Goal: Information Seeking & Learning: Learn about a topic

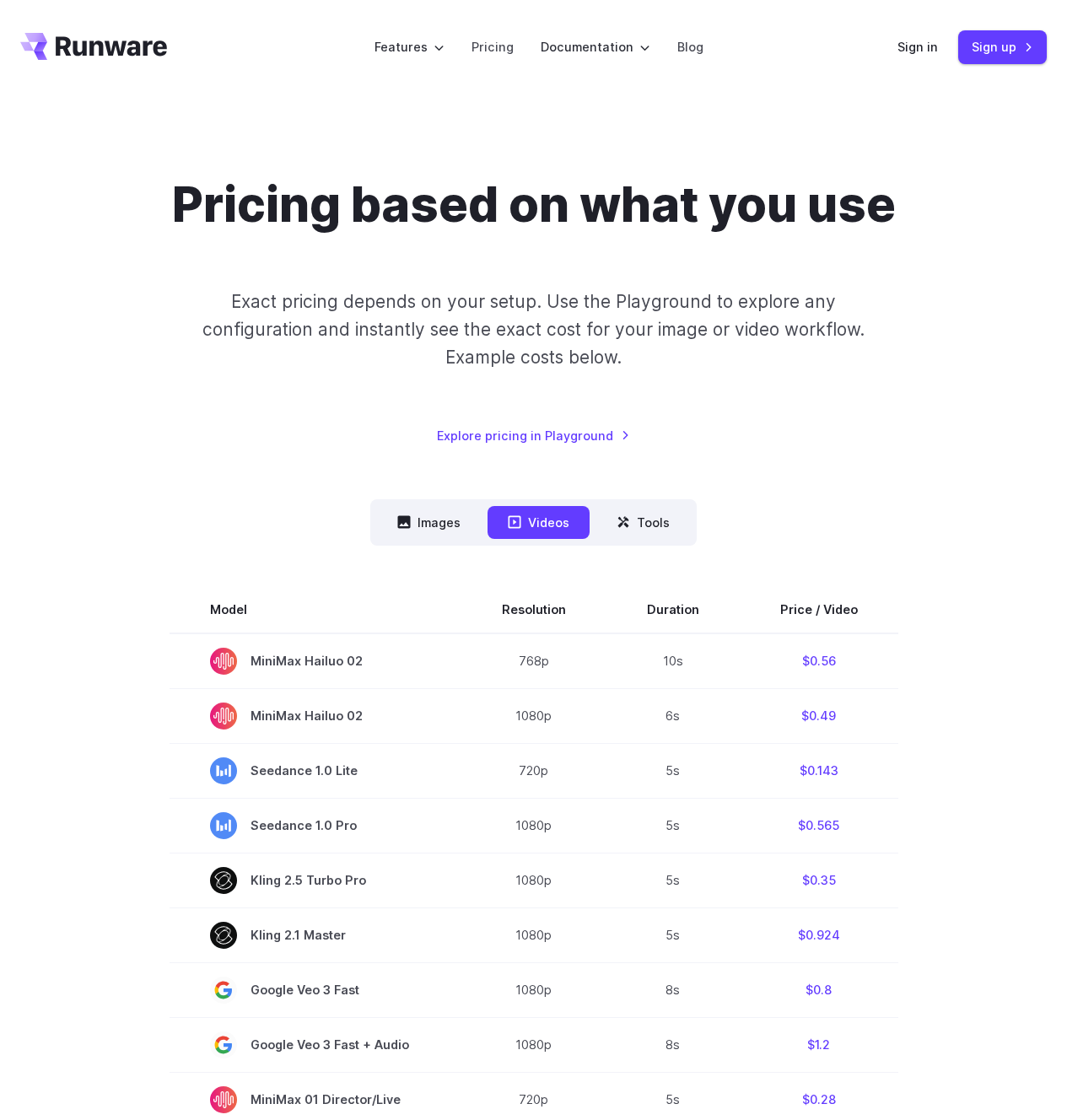
click at [8, 507] on div "Pricing based on what you use Exact pricing depends on your setup. Use the Play…" at bounding box center [533, 1017] width 1067 height 1684
click at [58, 512] on div "Images Videos Tools ****** ****** ***** Model Size Steps Price / Image FLUX.1 […" at bounding box center [533, 1142] width 1027 height 1285
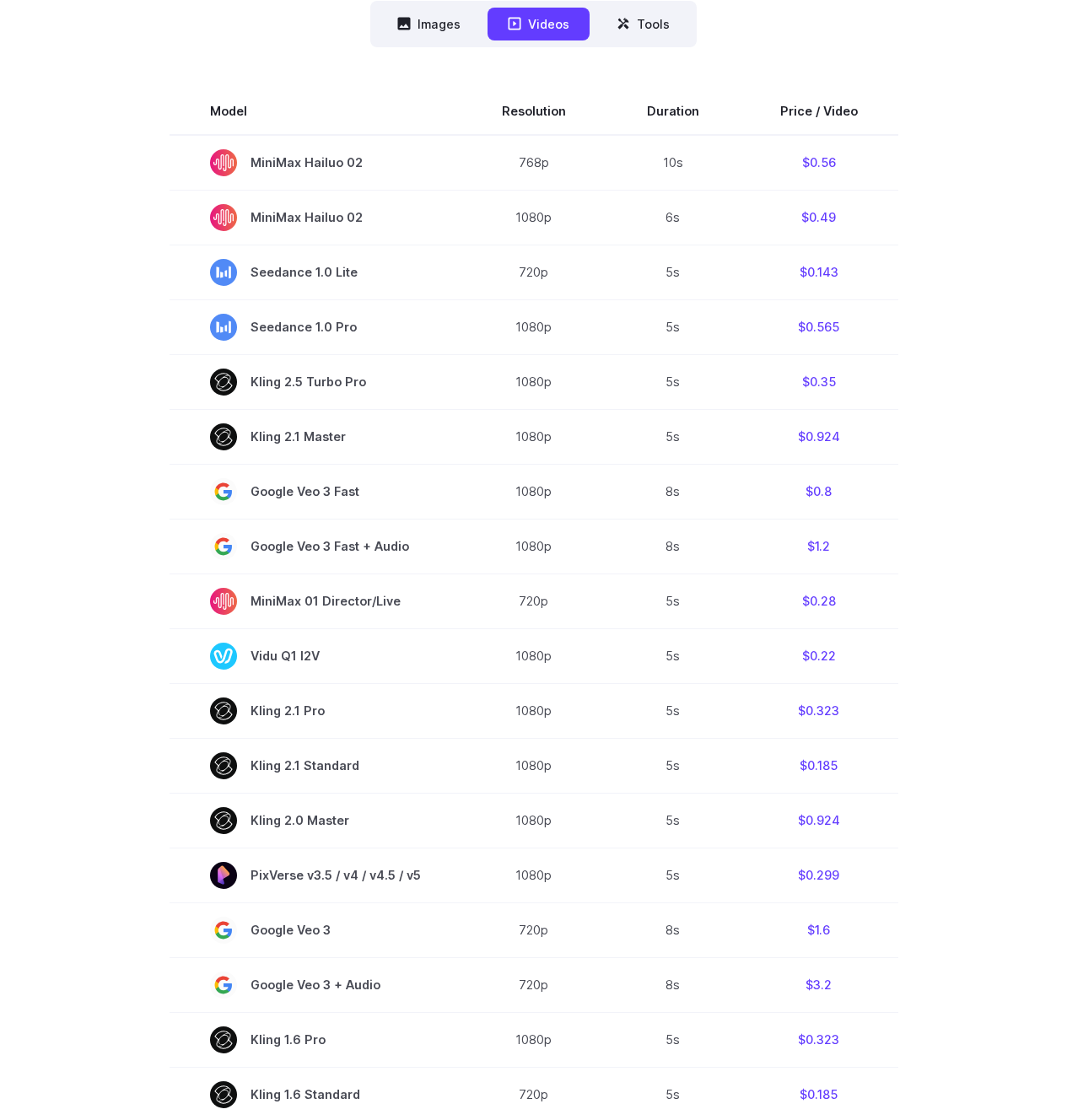
scroll to position [494, 0]
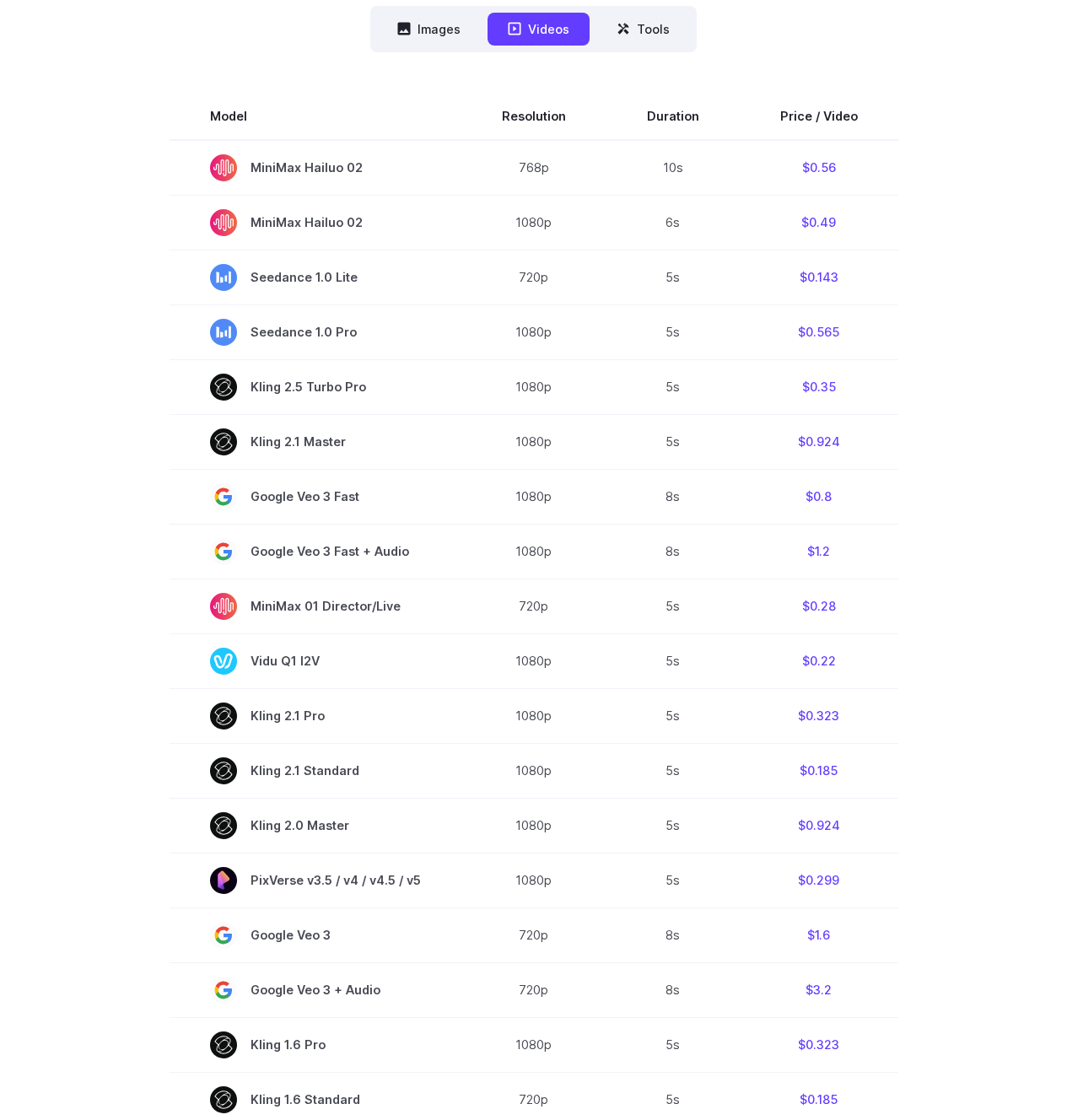
click at [63, 511] on section "Model Resolution Duration Price / Video MiniMax Hailuo 02 768p 10s $0.56 MiniMa…" at bounding box center [533, 692] width 1027 height 1199
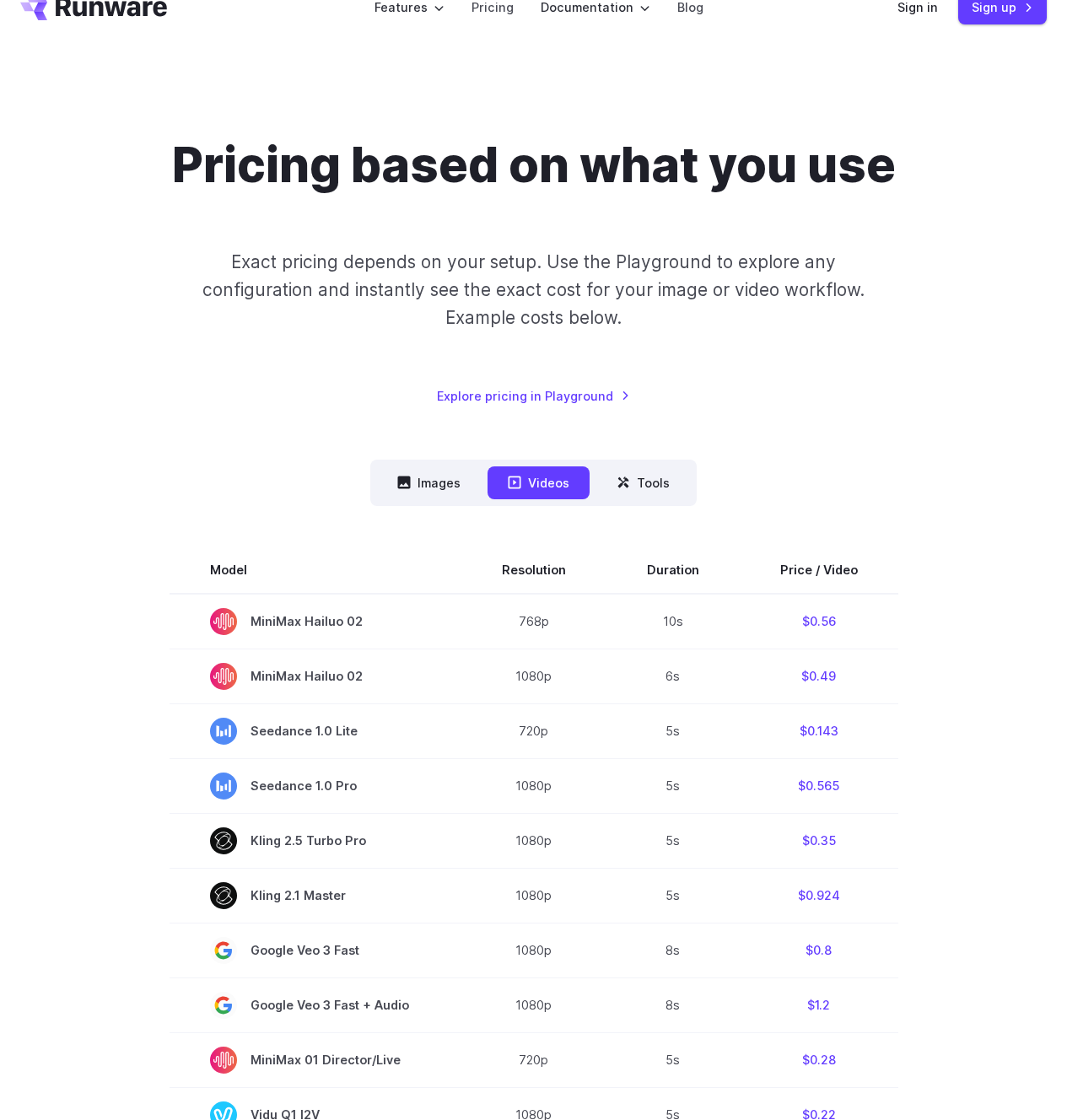
scroll to position [50, 0]
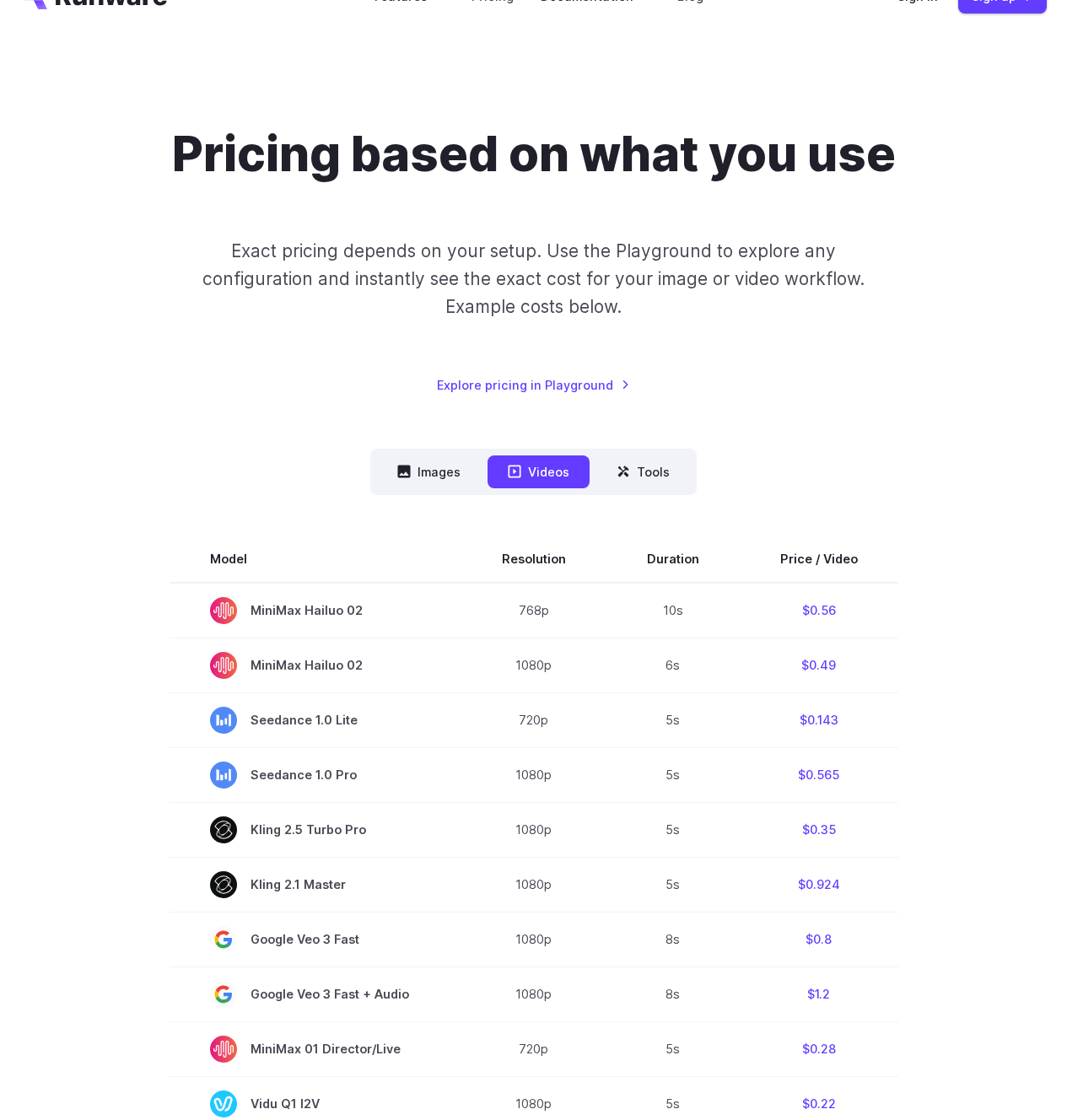
click at [118, 456] on div "Images Videos Tools ****** ****** ***** Model Size Steps Price / Image FLUX.1 […" at bounding box center [533, 1092] width 1027 height 1285
click at [95, 428] on div "Pricing based on what you use Exact pricing depends on your setup. Use the Play…" at bounding box center [533, 967] width 1027 height 1684
click at [439, 461] on button "Images" at bounding box center [429, 472] width 104 height 33
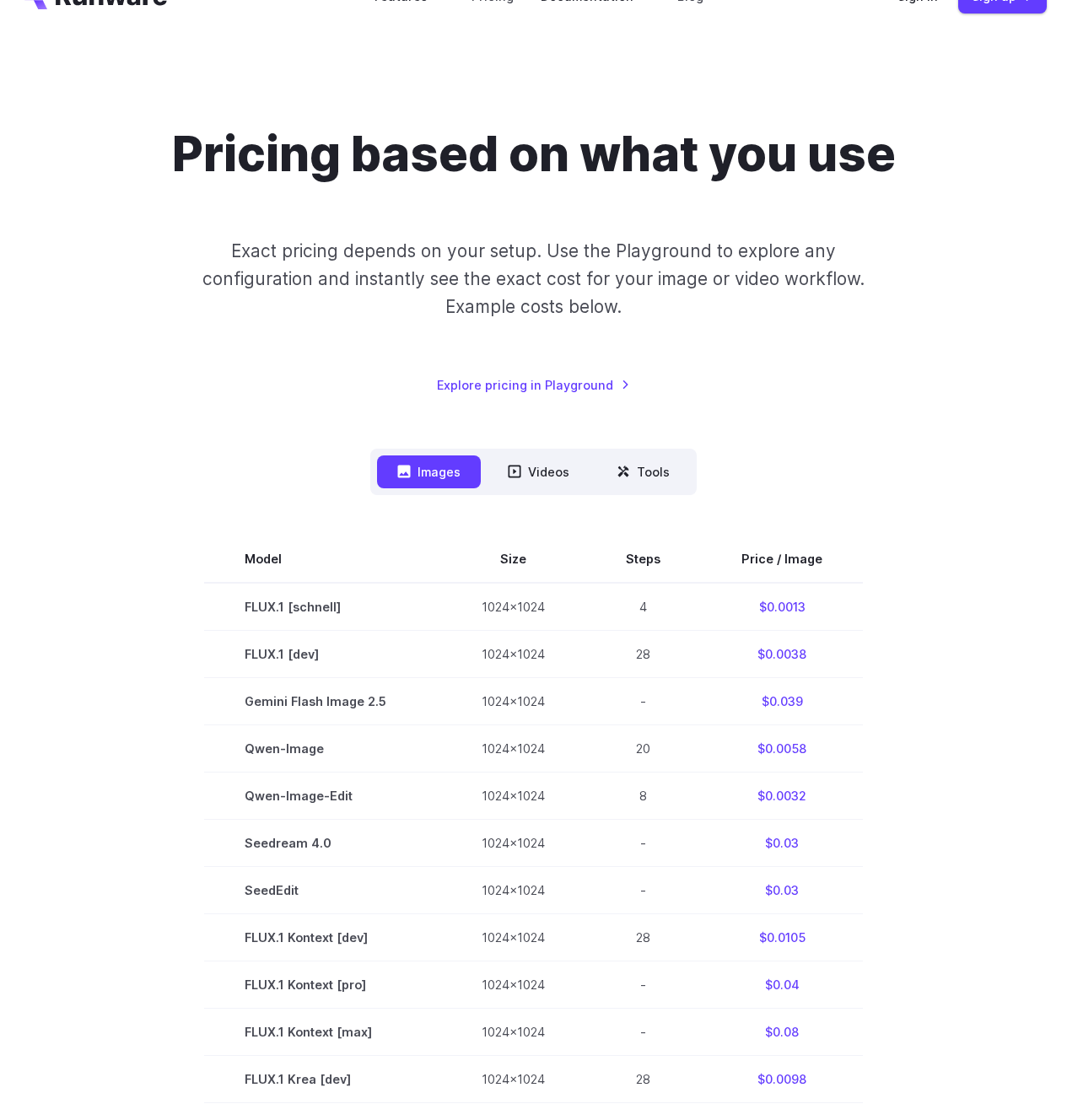
click at [182, 511] on div "Model Size Steps Price / Image FLUX.1 [[PERSON_NAME]] 1024x1024 4 $0.0013 FLUX.…" at bounding box center [533, 1011] width 1027 height 1033
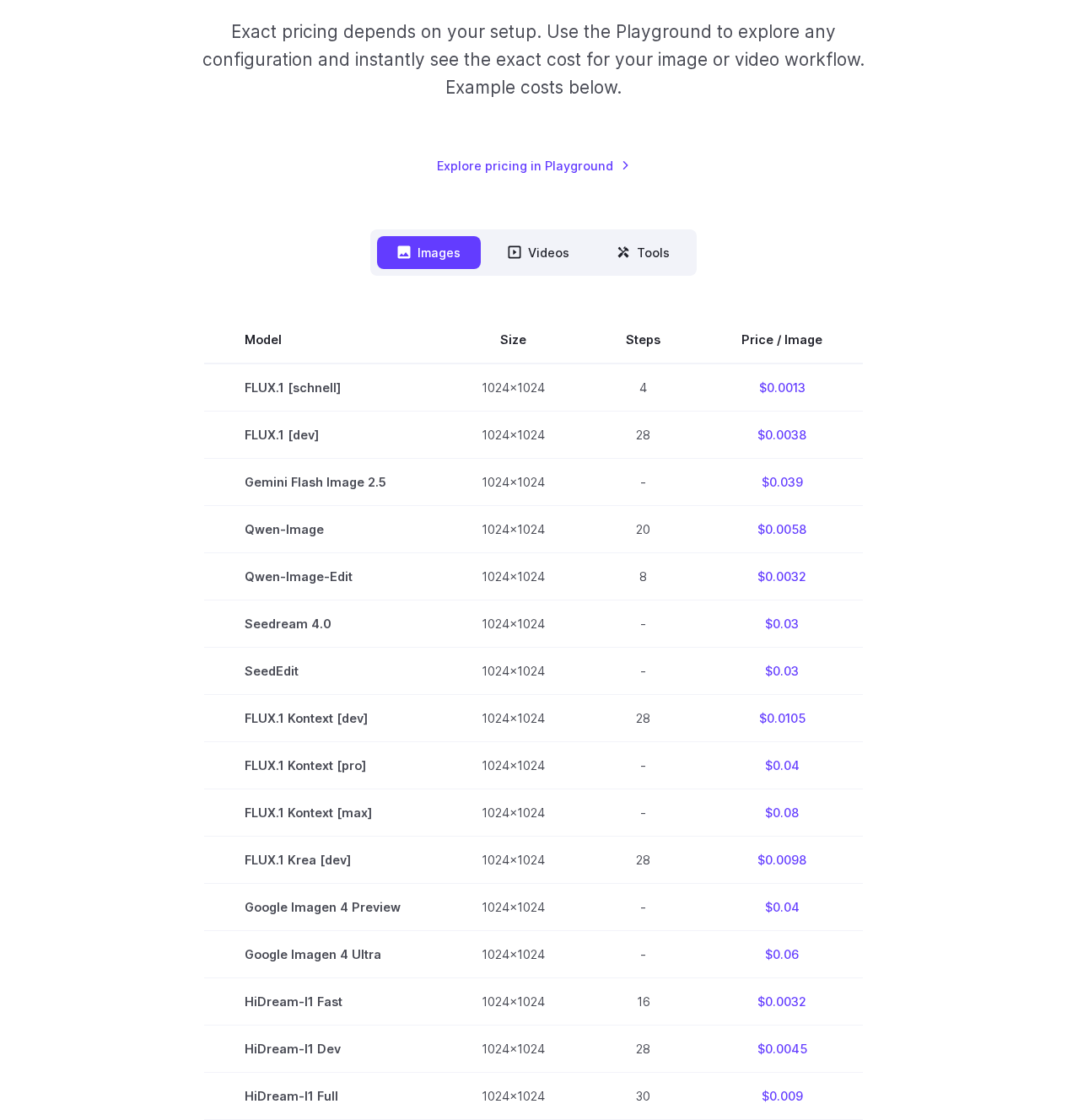
scroll to position [310, 0]
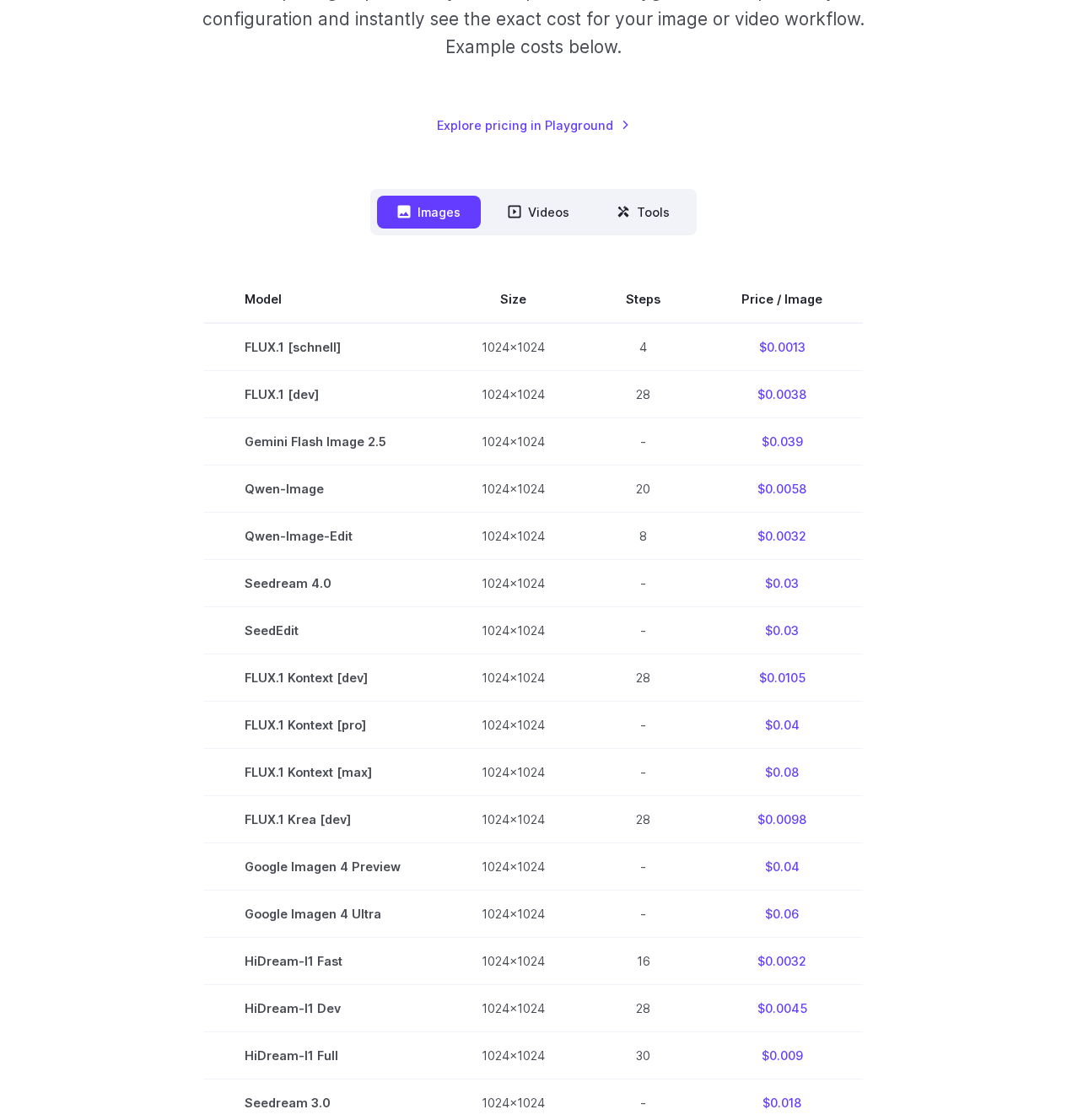
click at [162, 532] on section "Model Size Steps Price / Image FLUX.1 [schnell] 1024x1024 4 $0.0013 FLUX.1 [dev…" at bounding box center [533, 772] width 1027 height 993
click at [162, 530] on section "Model Size Steps Price / Image FLUX.1 [schnell] 1024x1024 4 $0.0013 FLUX.1 [dev…" at bounding box center [533, 772] width 1027 height 993
click at [150, 513] on section "Model Size Steps Price / Image FLUX.1 [schnell] 1024x1024 4 $0.0013 FLUX.1 [dev…" at bounding box center [533, 772] width 1027 height 993
click at [76, 428] on section "Model Size Steps Price / Image FLUX.1 [schnell] 1024x1024 4 $0.0013 FLUX.1 [dev…" at bounding box center [533, 772] width 1027 height 993
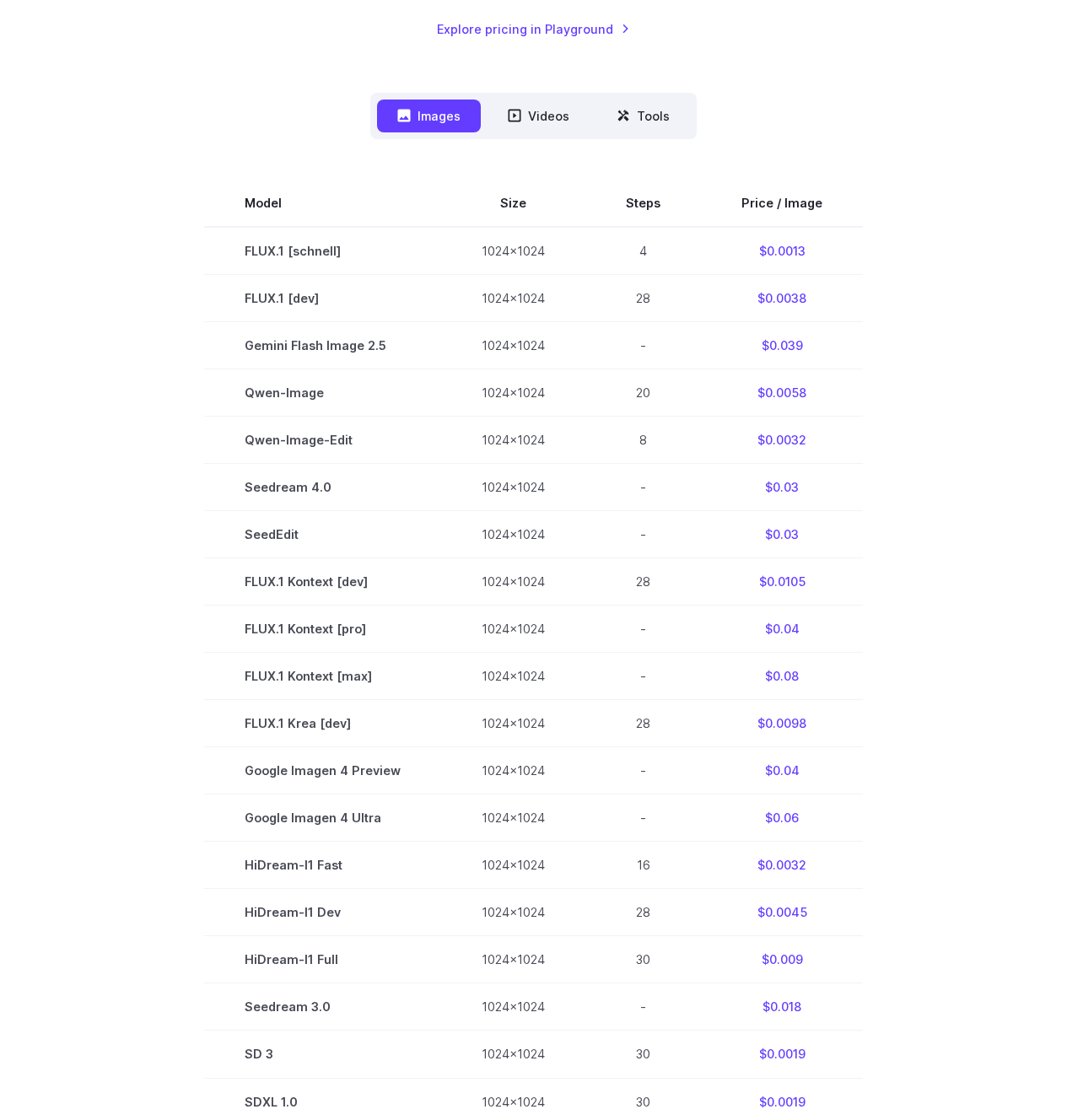
scroll to position [408, 0]
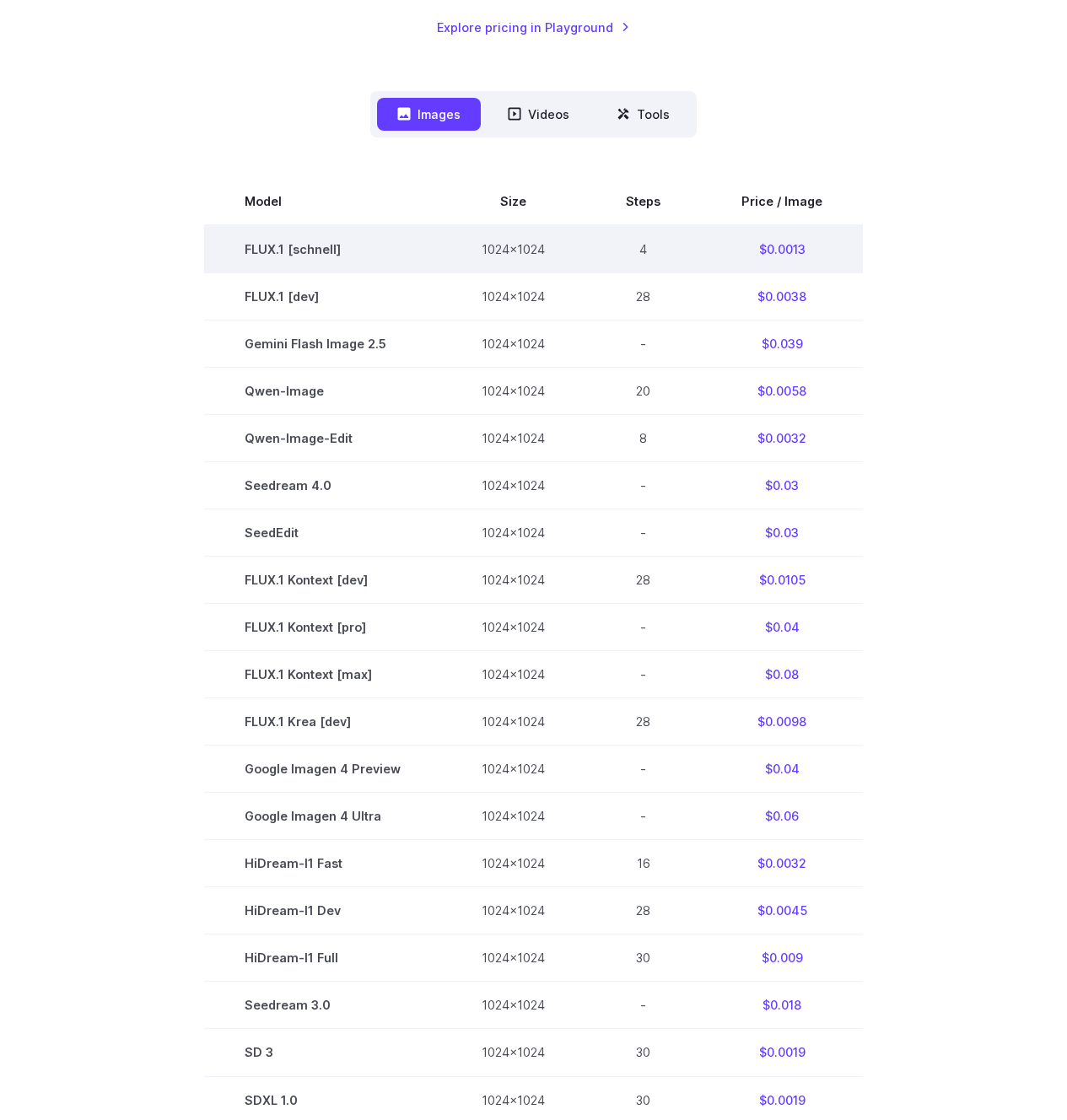
click at [328, 249] on td "FLUX.1 [schnell]" at bounding box center [323, 249] width 237 height 48
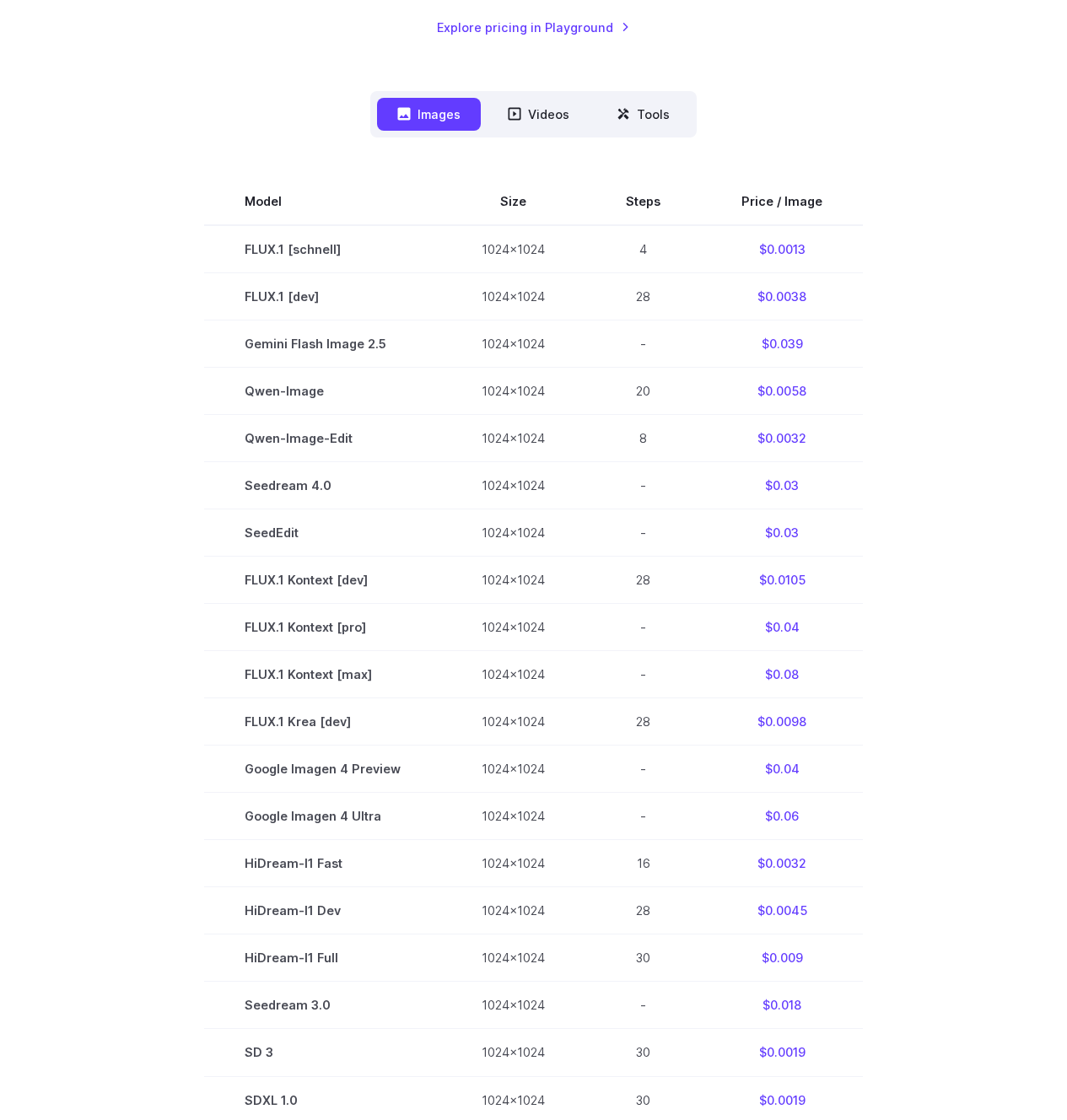
click at [129, 288] on section "Model Size Steps Price / Image FLUX.1 [schnell] 1024x1024 4 $0.0013 FLUX.1 [dev…" at bounding box center [533, 675] width 1027 height 993
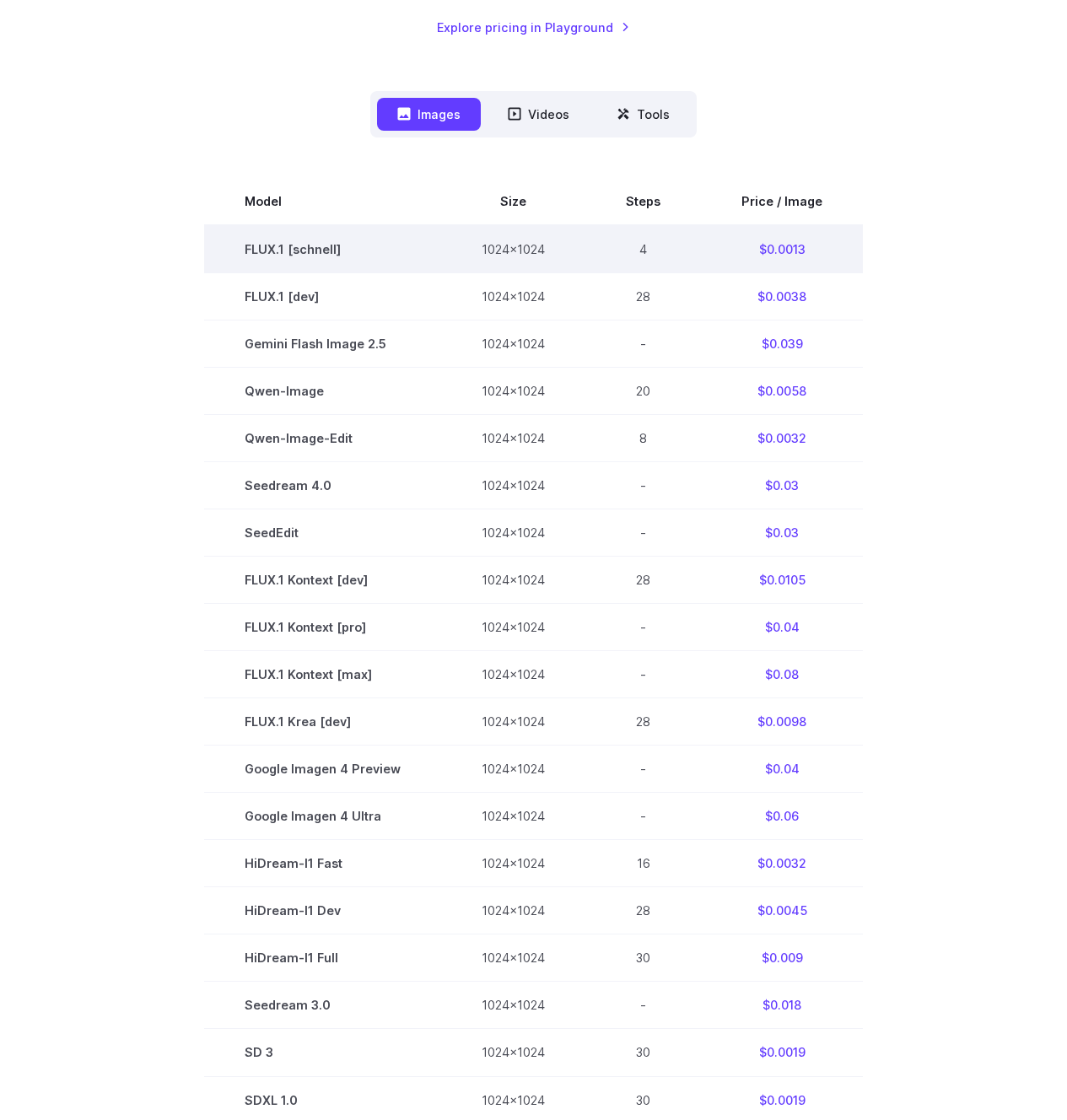
click at [279, 243] on td "FLUX.1 [schnell]" at bounding box center [323, 249] width 237 height 48
click at [278, 243] on td "FLUX.1 [schnell]" at bounding box center [323, 249] width 237 height 48
click at [278, 245] on td "FLUX.1 [schnell]" at bounding box center [323, 249] width 237 height 48
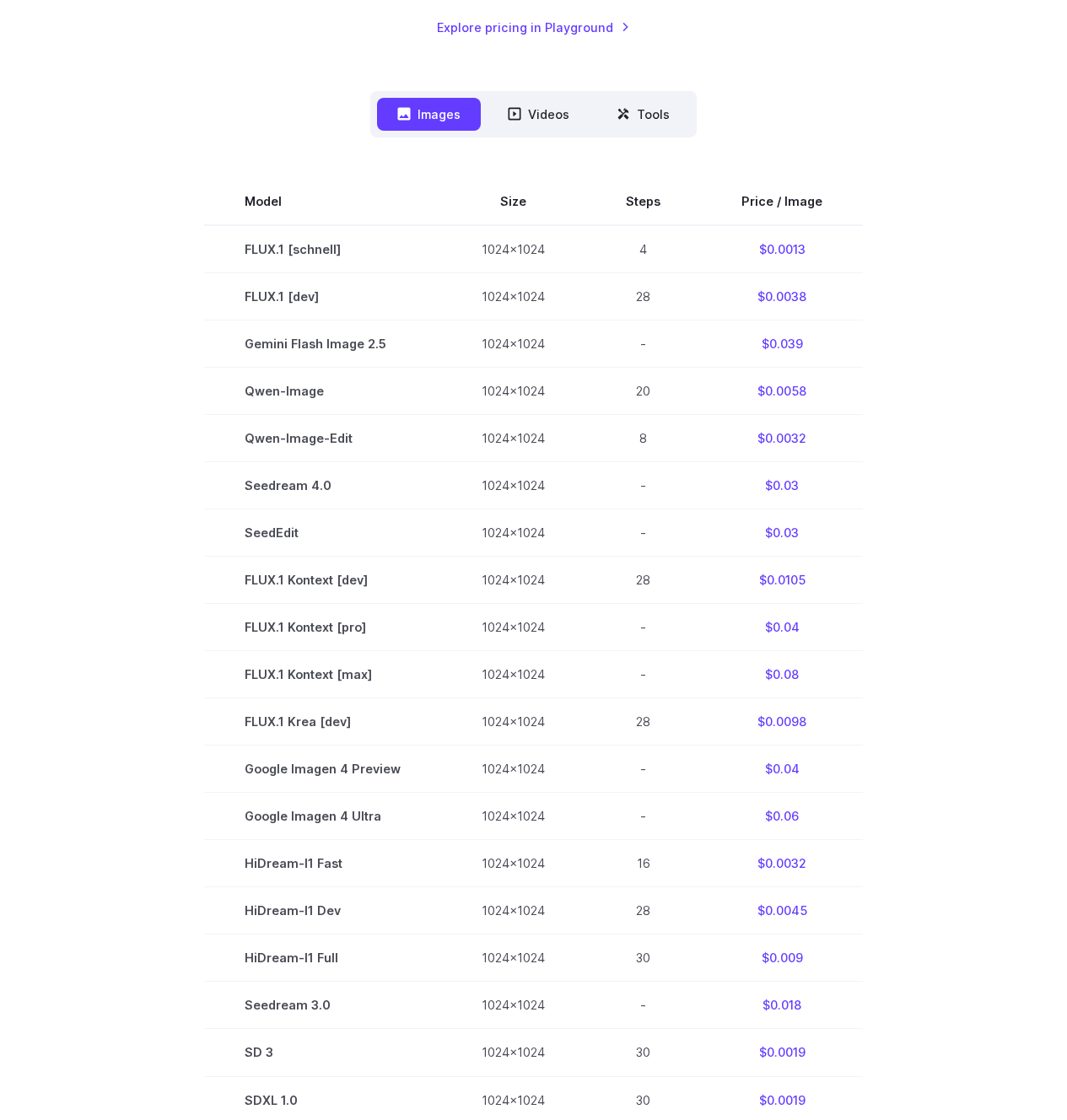
click at [150, 275] on section "Model Size Steps Price / Image FLUX.1 [schnell] 1024x1024 4 $0.0013 FLUX.1 [dev…" at bounding box center [533, 675] width 1027 height 993
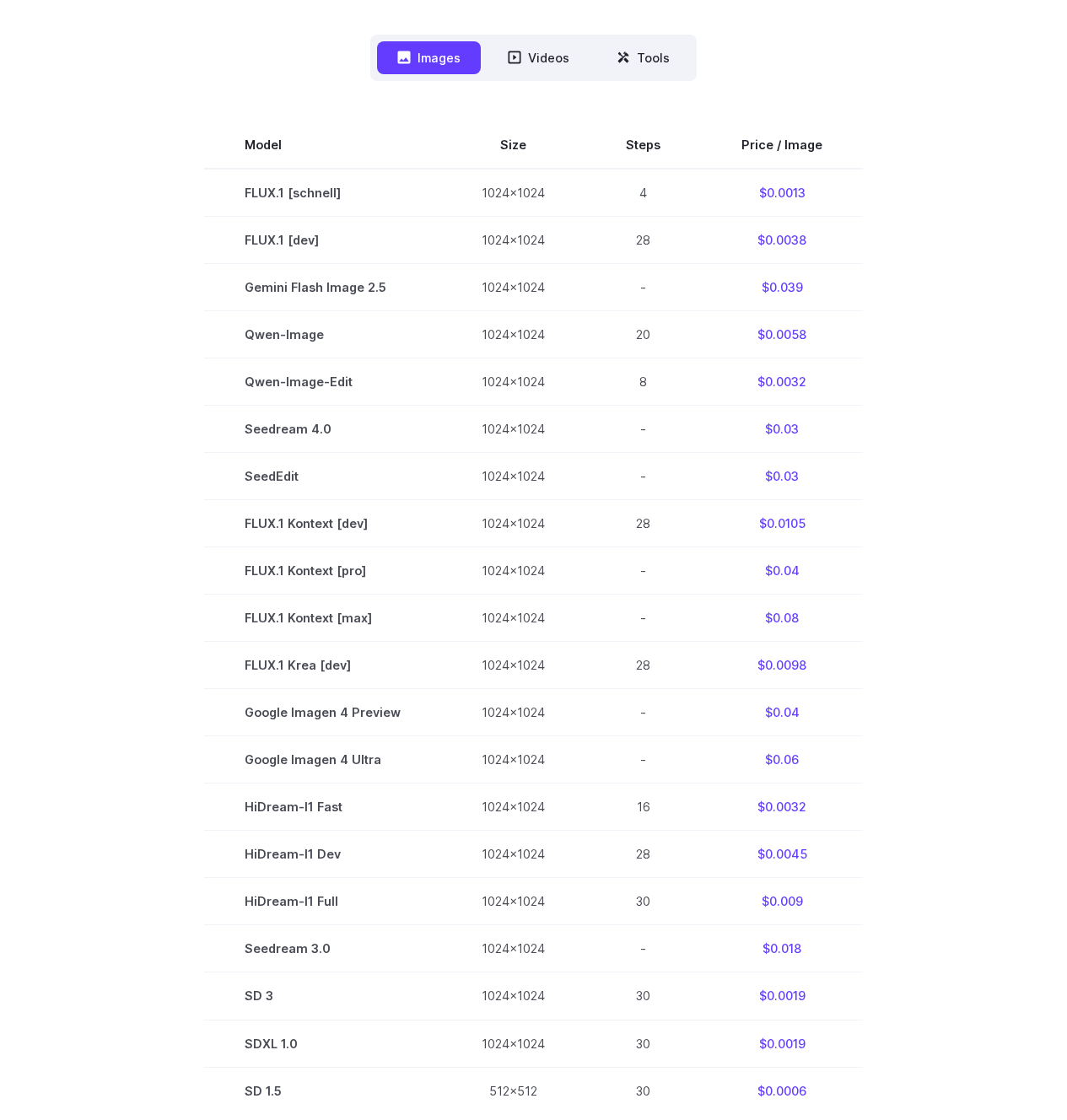
click at [142, 338] on section "Model Size Steps Price / Image FLUX.1 [schnell] 1024x1024 4 $0.0013 FLUX.1 [dev…" at bounding box center [533, 618] width 1027 height 993
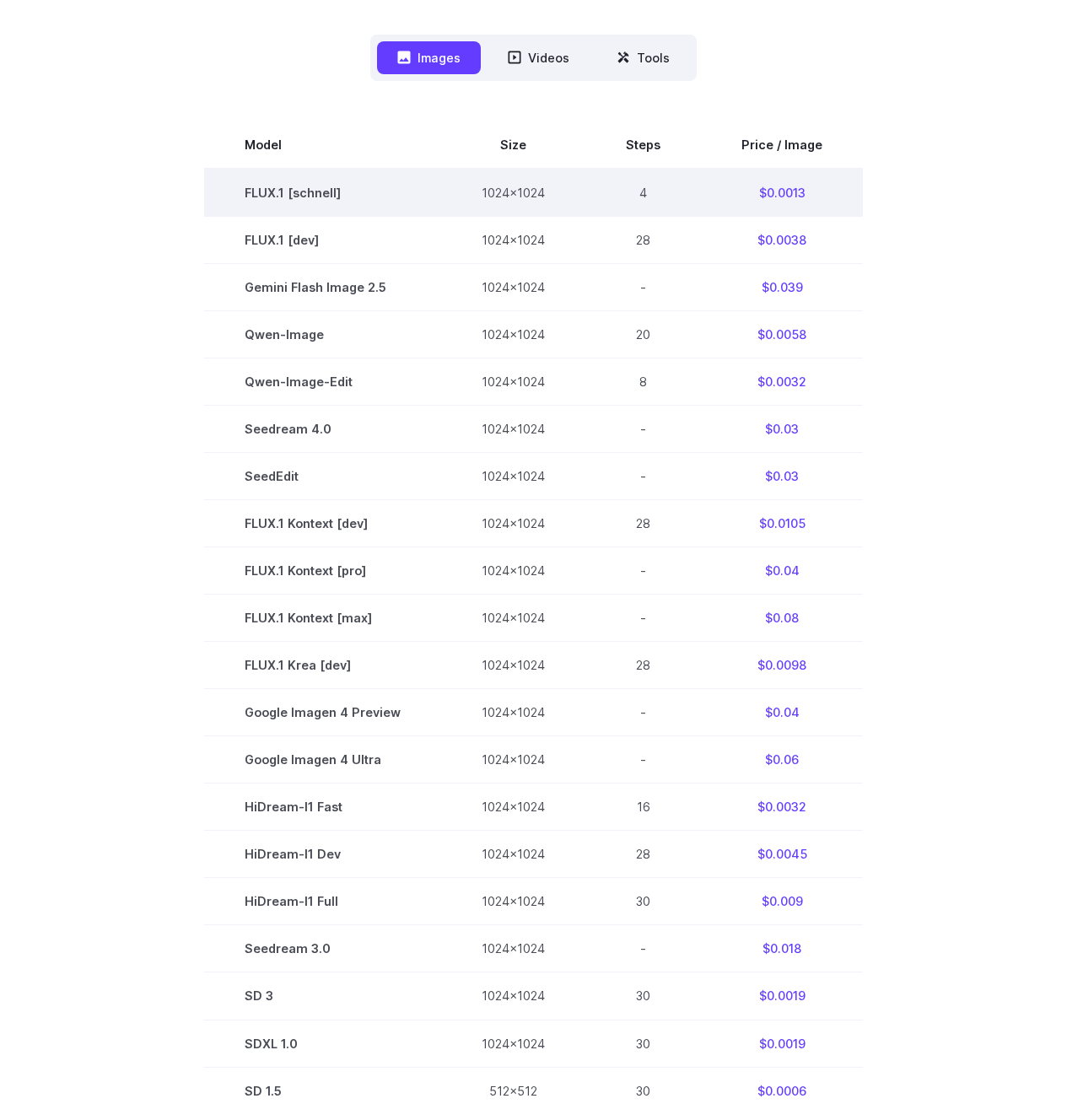
click at [285, 194] on td "FLUX.1 [schnell]" at bounding box center [323, 193] width 237 height 48
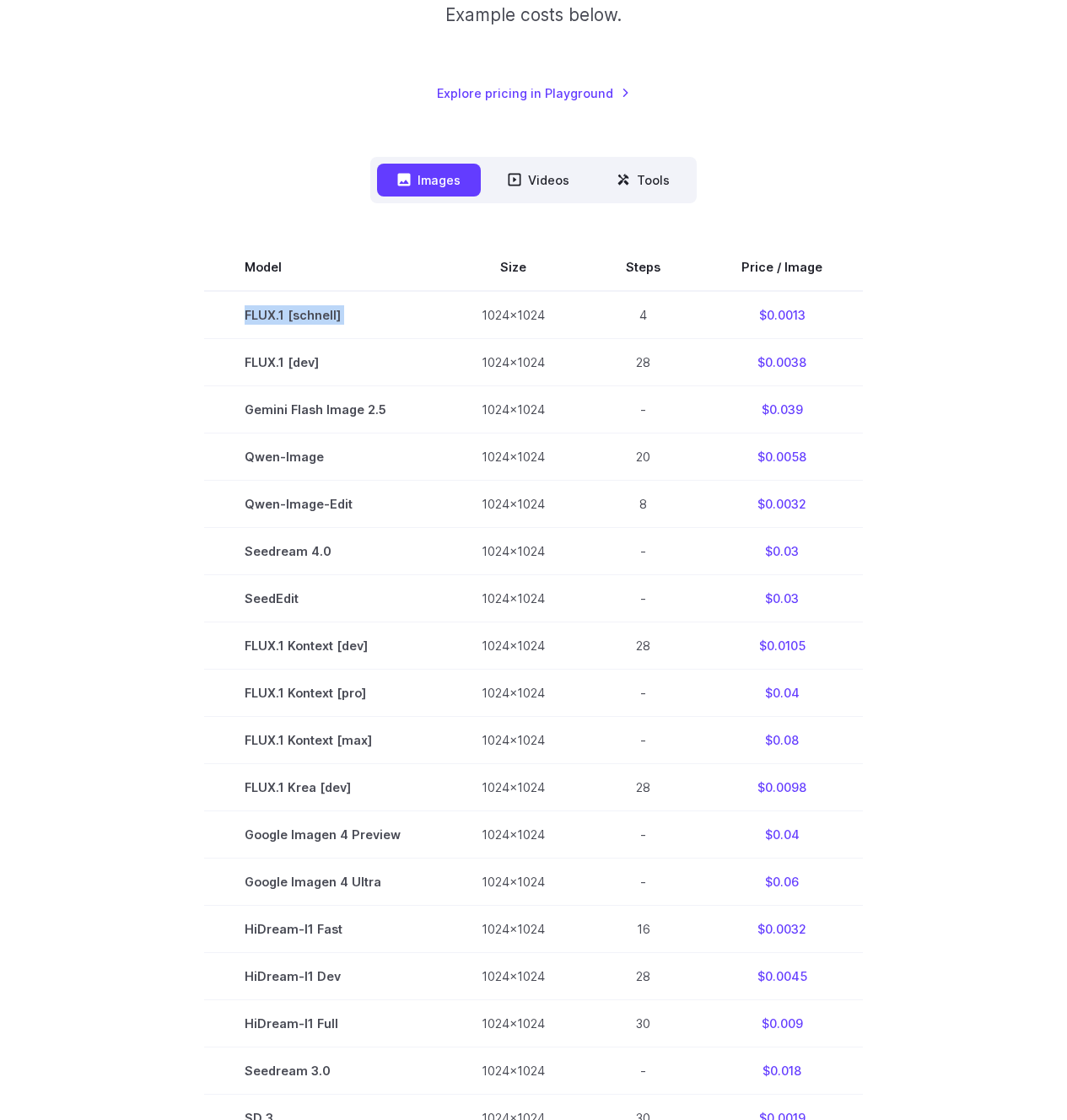
scroll to position [426, 0]
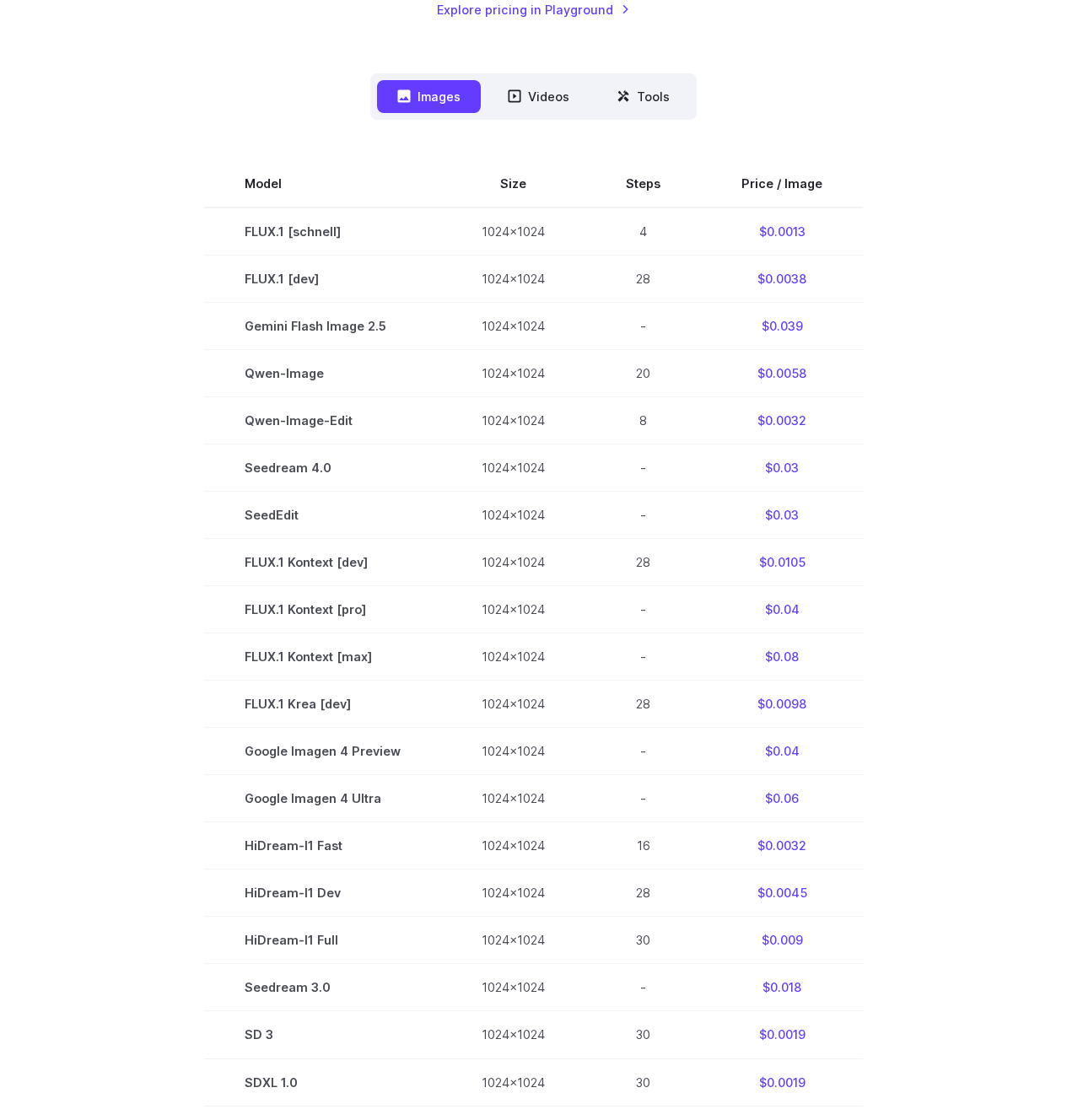
click at [181, 225] on section "Model Size Steps Price / Image FLUX.1 [schnell] 1024x1024 4 $0.0013 FLUX.1 [dev…" at bounding box center [533, 657] width 1027 height 993
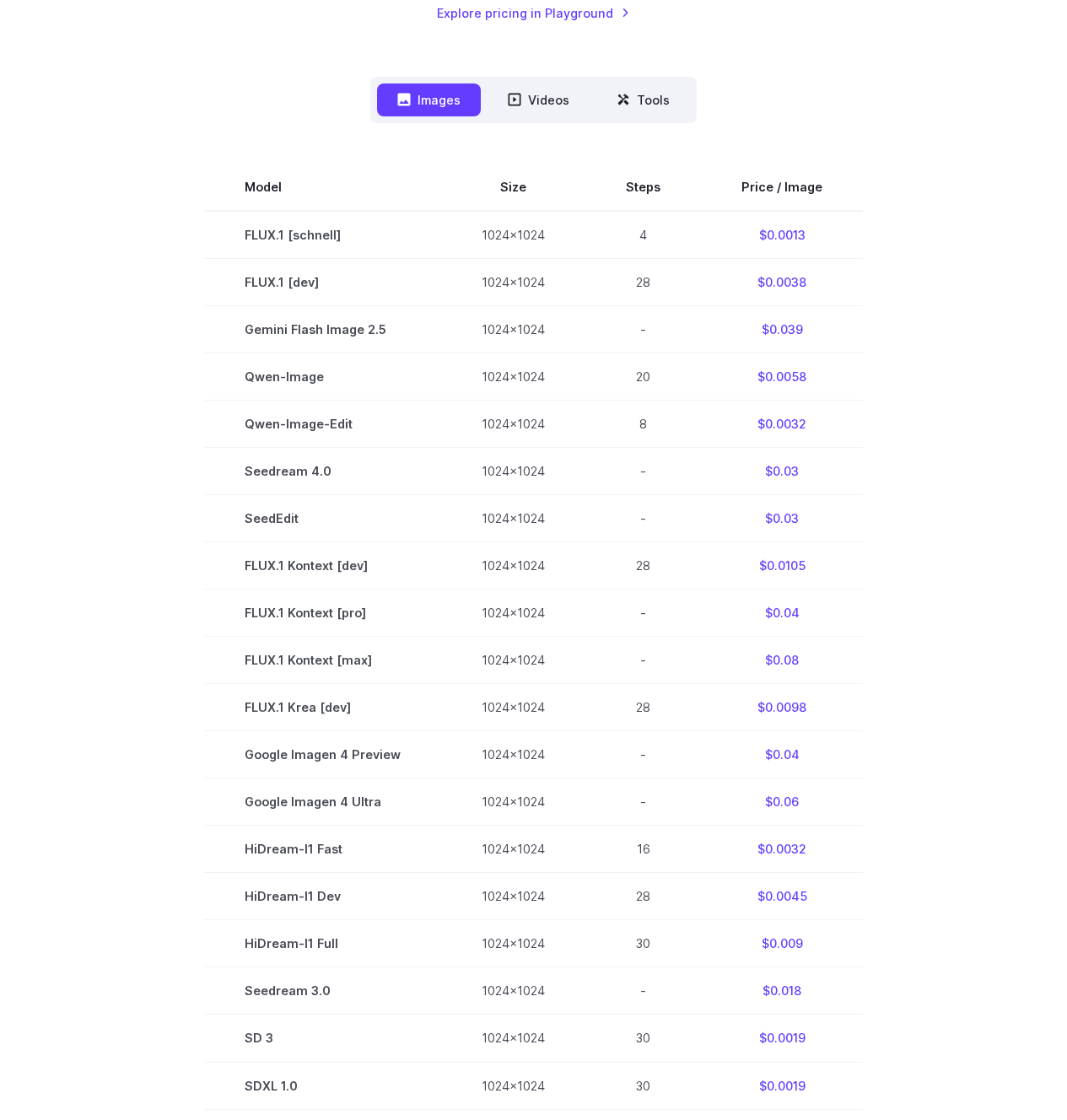
scroll to position [421, 0]
click at [973, 429] on section "Model Size Steps Price / Image FLUX.1 [schnell] 1024x1024 4 $0.0013 FLUX.1 [dev…" at bounding box center [533, 662] width 1027 height 993
click at [934, 103] on div "Images Videos Tools ****** ****** ***** Model Size Steps Price / Image FLUX.1 […" at bounding box center [533, 618] width 1027 height 1080
